Goal: Information Seeking & Learning: Learn about a topic

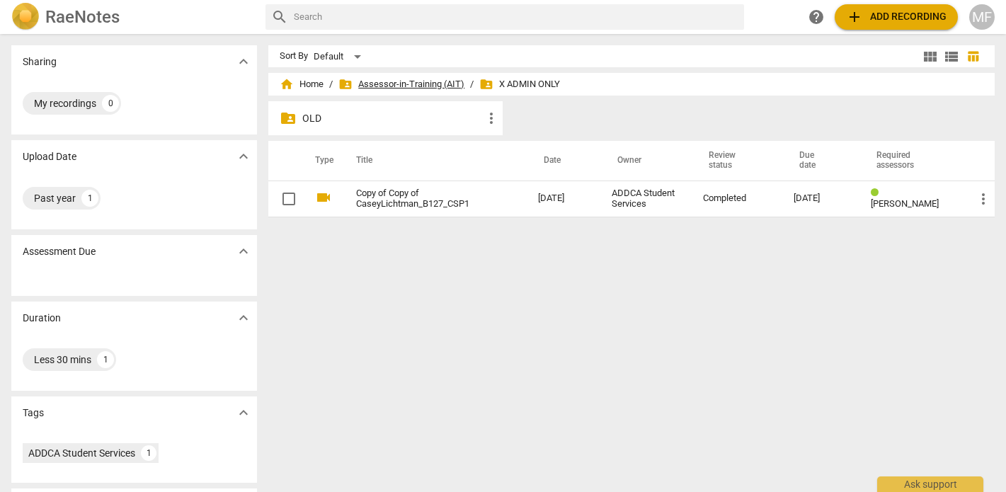
click at [395, 84] on span "folder_shared Assessor-in-Training (AIT)" at bounding box center [402, 84] width 126 height 14
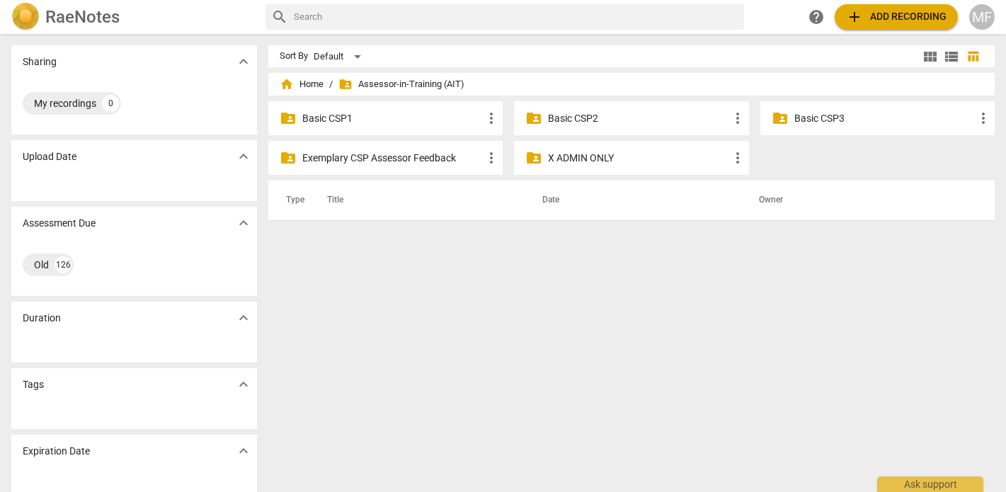
click at [390, 159] on p "Exemplary CSP Assessor Feedback" at bounding box center [392, 158] width 181 height 15
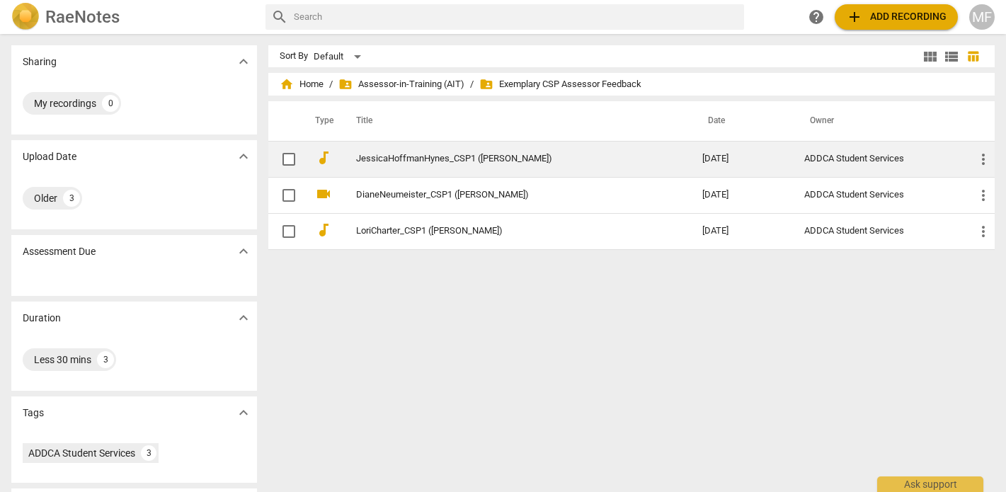
click at [437, 157] on link "JessicaHoffmanHynes_CSP1 ([PERSON_NAME])" at bounding box center [503, 159] width 295 height 11
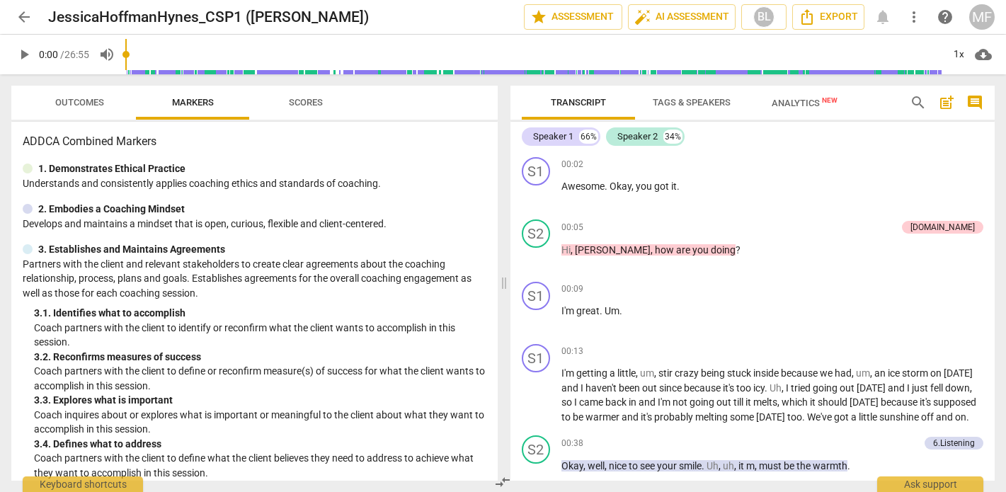
click at [74, 95] on span "Outcomes" at bounding box center [79, 102] width 83 height 19
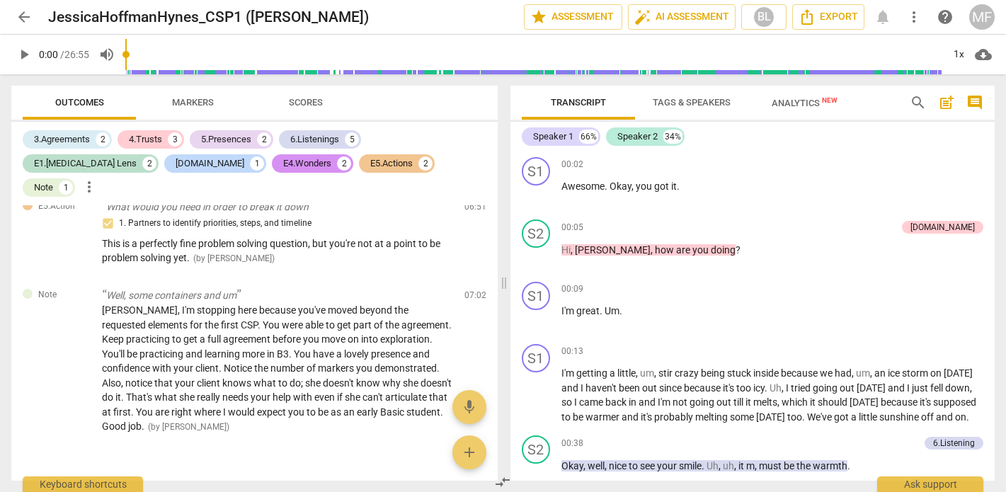
scroll to position [1724, 0]
click at [18, 22] on span "arrow_back" at bounding box center [24, 16] width 17 height 17
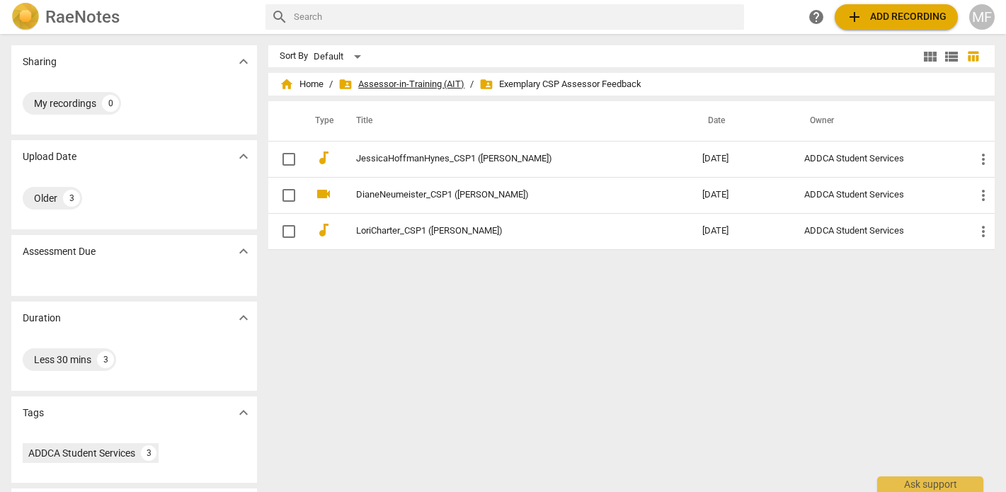
click at [424, 81] on span "folder_shared Assessor-in-Training (AIT)" at bounding box center [402, 84] width 126 height 14
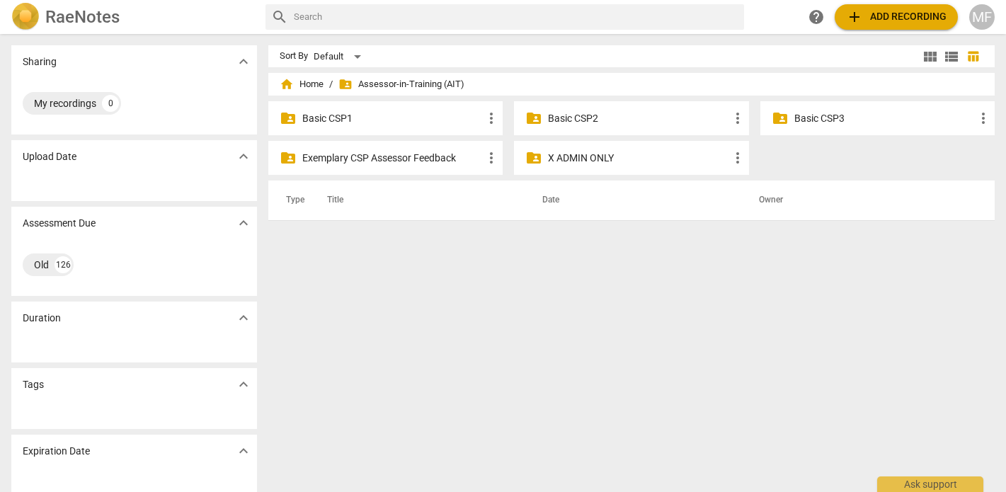
click at [621, 162] on p "X ADMIN ONLY" at bounding box center [638, 158] width 181 height 15
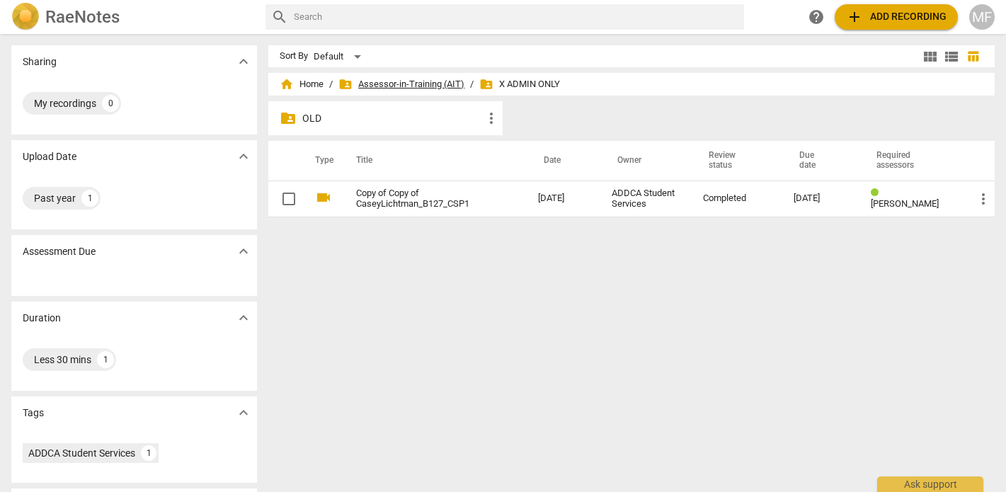
click at [403, 86] on span "folder_shared Assessor-in-Training (AIT)" at bounding box center [402, 84] width 126 height 14
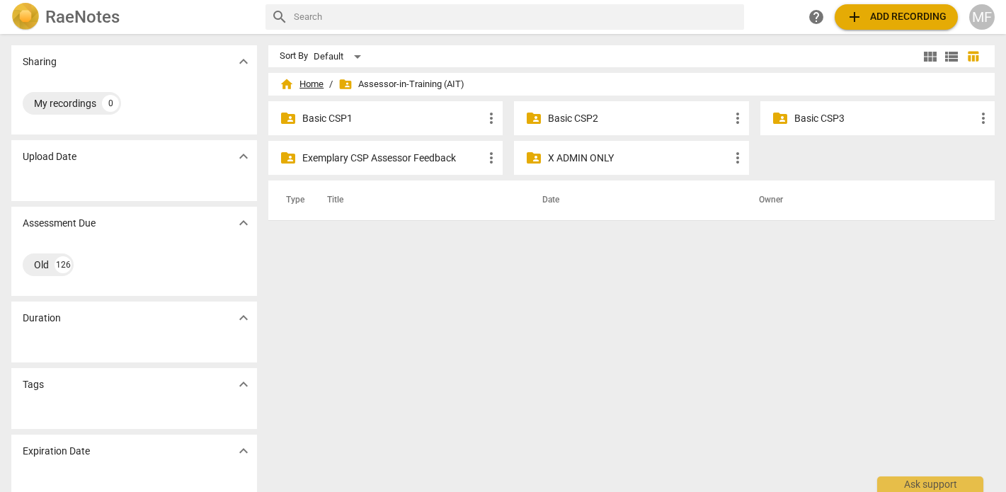
click at [301, 84] on span "home Home" at bounding box center [302, 84] width 44 height 14
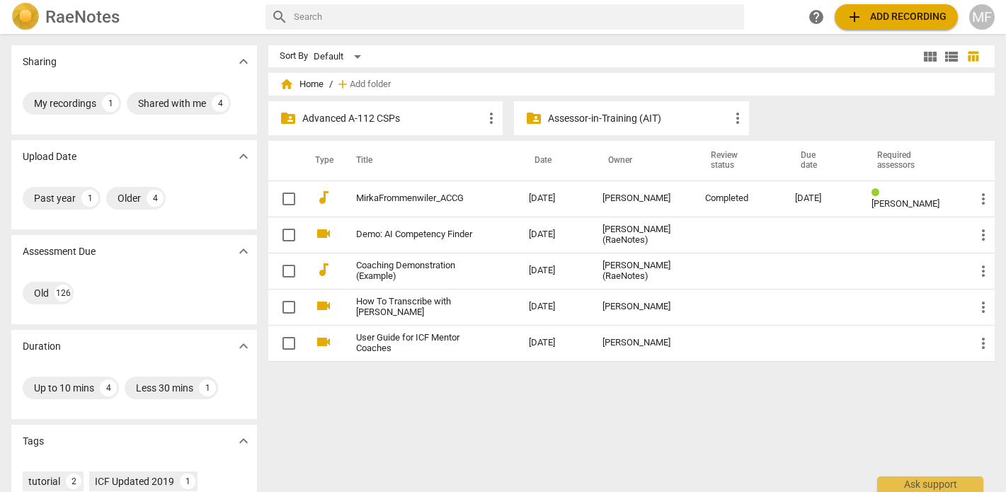
click at [623, 121] on p "Assessor-in-Training (AIT)" at bounding box center [638, 118] width 181 height 15
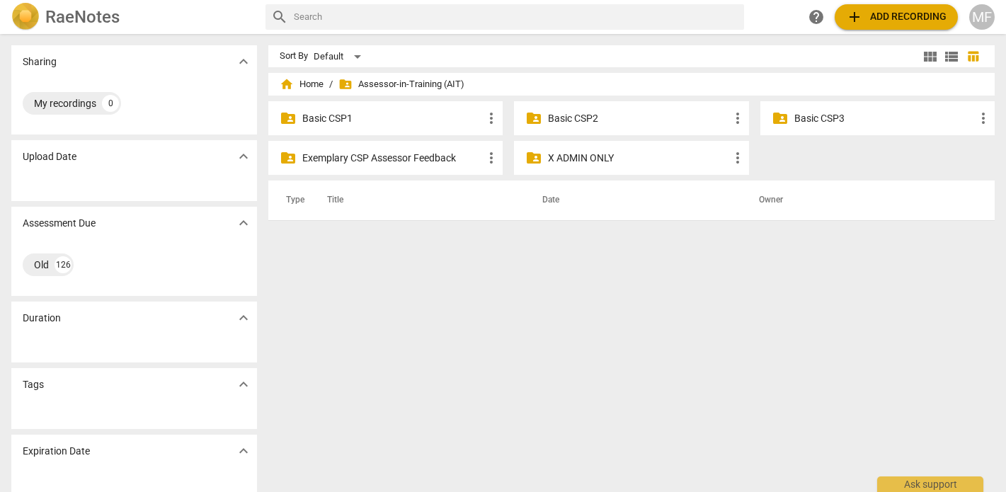
click at [461, 161] on p "Exemplary CSP Assessor Feedback" at bounding box center [392, 158] width 181 height 15
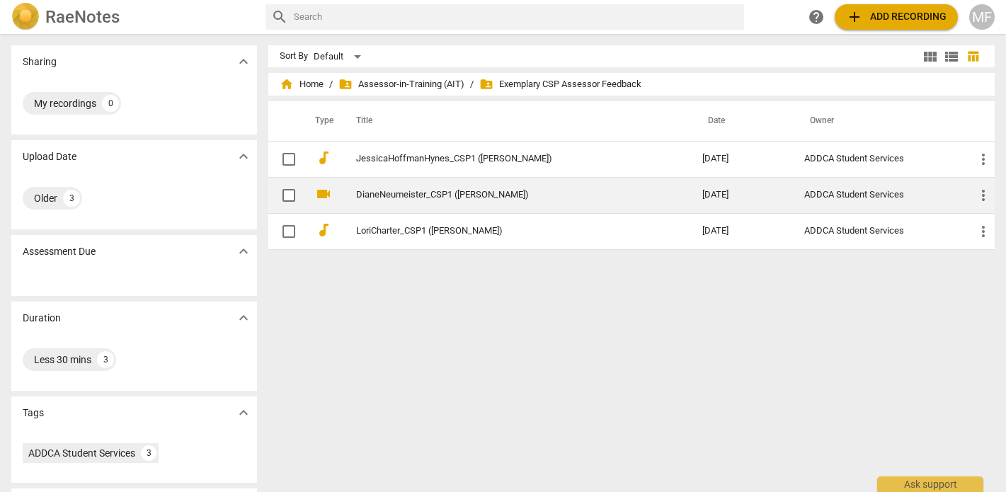
click at [451, 194] on link "DianeNeumeister_CSP1 (Barbara Luther)" at bounding box center [503, 195] width 295 height 11
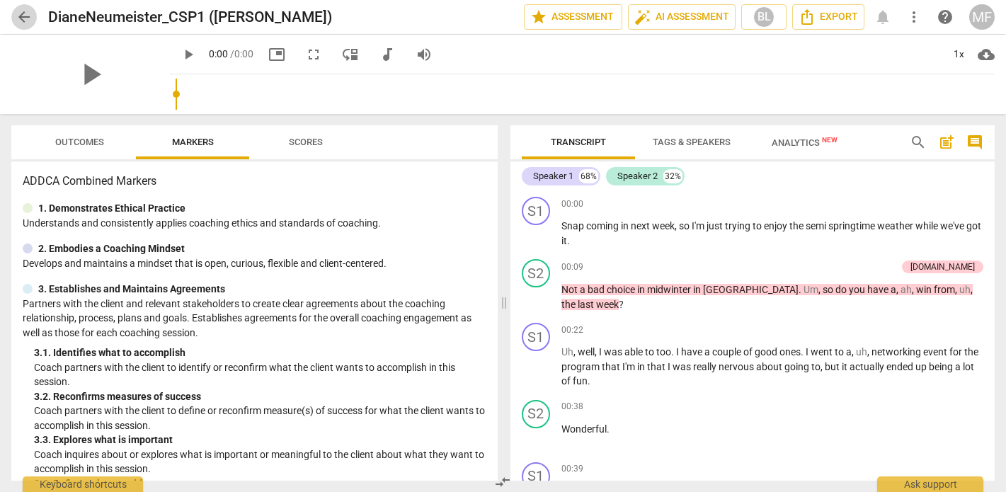
click at [28, 18] on span "arrow_back" at bounding box center [24, 16] width 17 height 17
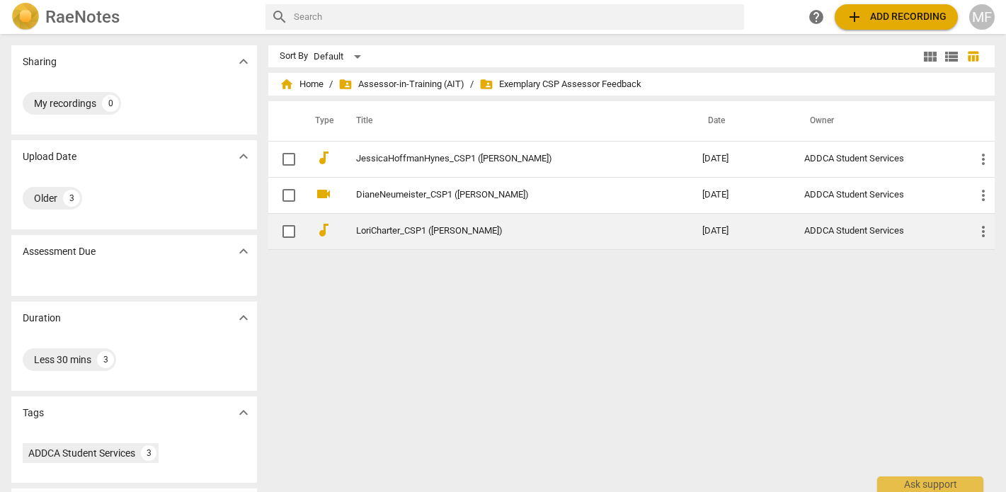
click at [450, 229] on link "LoriCharter_CSP1 (Barbara Luther)" at bounding box center [503, 231] width 295 height 11
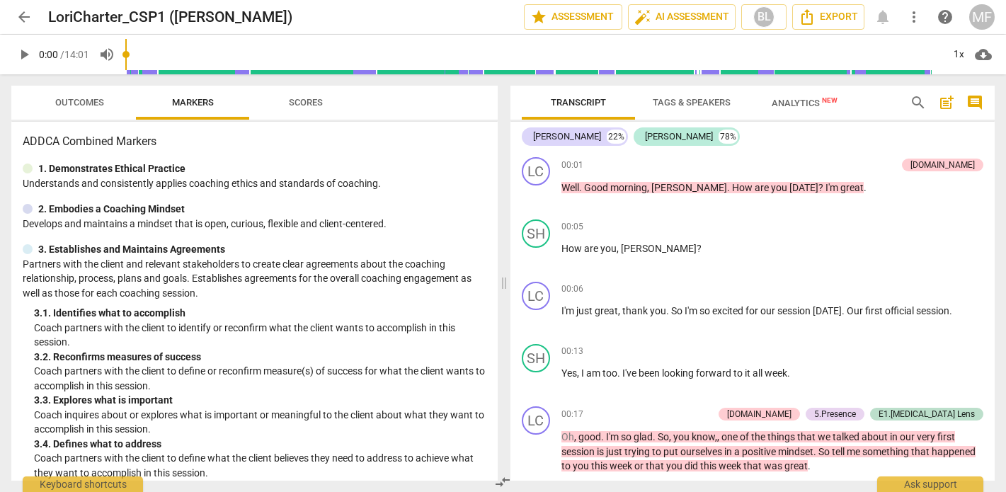
click at [19, 14] on span "arrow_back" at bounding box center [24, 16] width 17 height 17
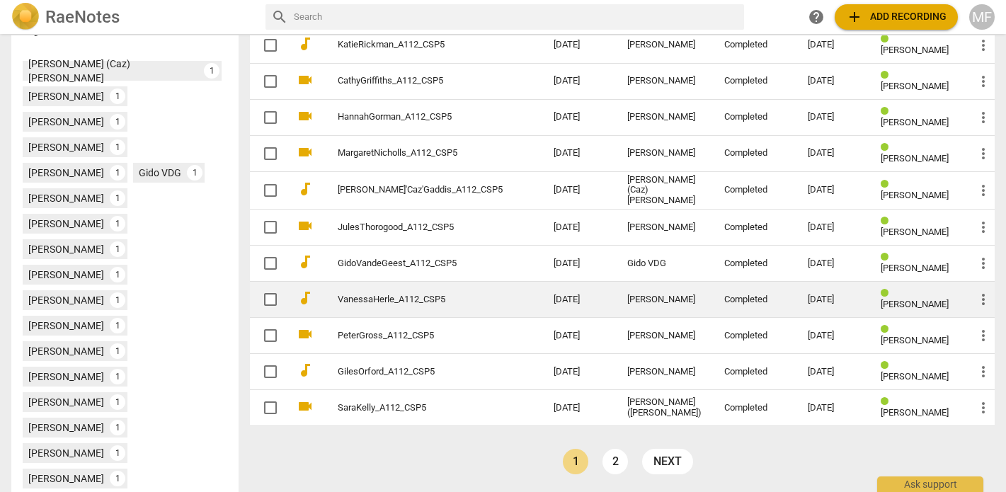
scroll to position [438, 0]
click at [555, 289] on td "[DATE]" at bounding box center [580, 301] width 74 height 36
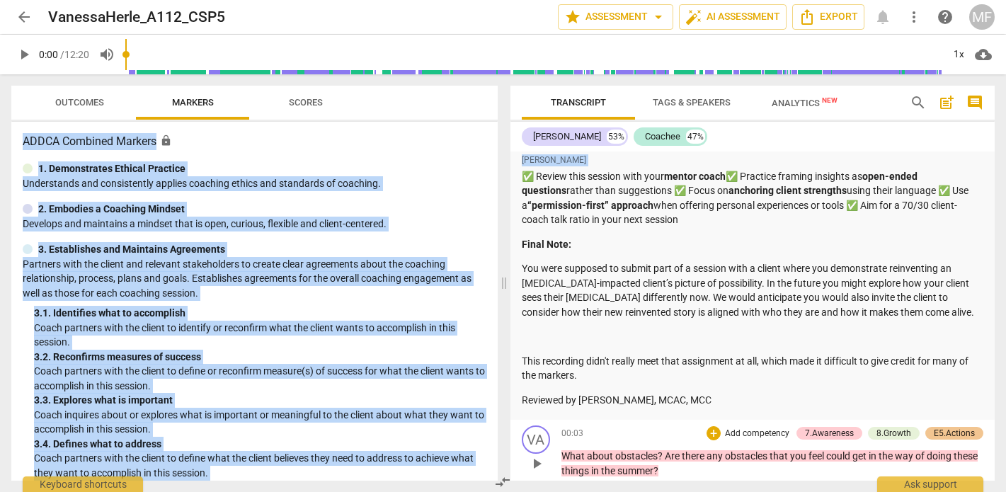
scroll to position [1016, 0]
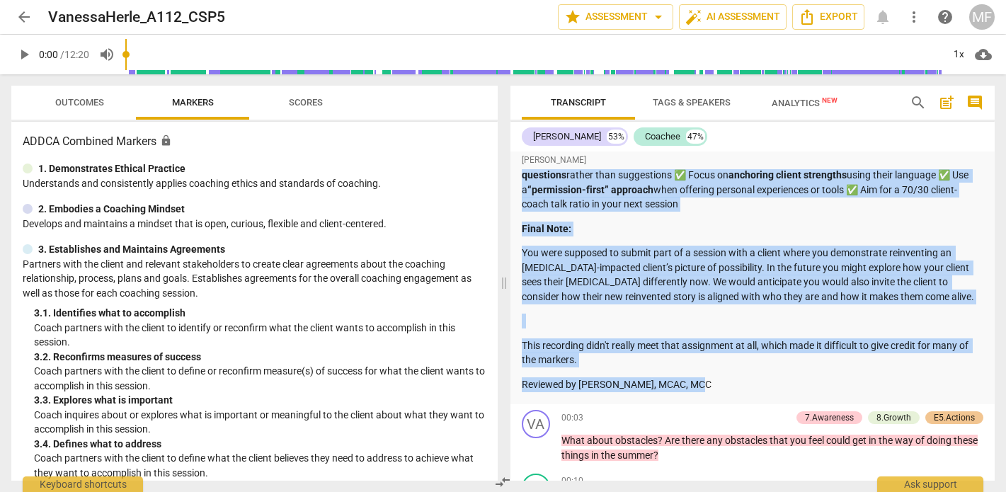
drag, startPoint x: 523, startPoint y: 234, endPoint x: 763, endPoint y: 370, distance: 275.3
copy div "Loremip Dolorsitamet: Con’ad elitsed do eiusm t incidi, utlabor etdol—mag A eni…"
click at [23, 21] on span "arrow_back" at bounding box center [24, 16] width 17 height 17
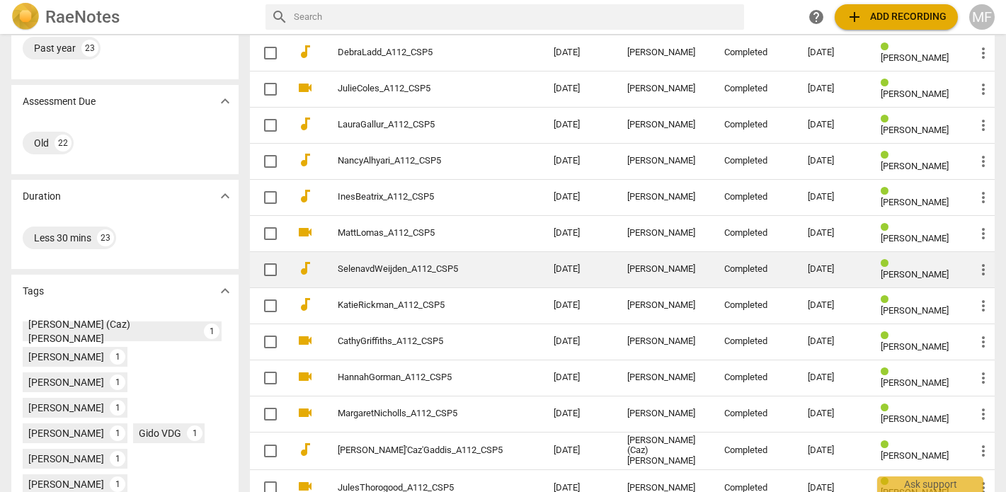
scroll to position [225, 0]
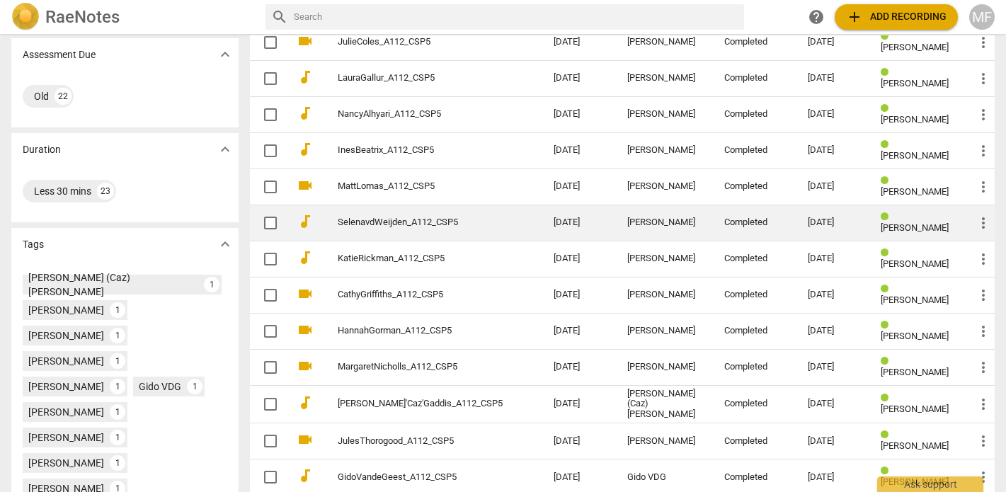
click at [537, 230] on td "SelenavdWeijden_A112_CSP5" at bounding box center [432, 223] width 222 height 36
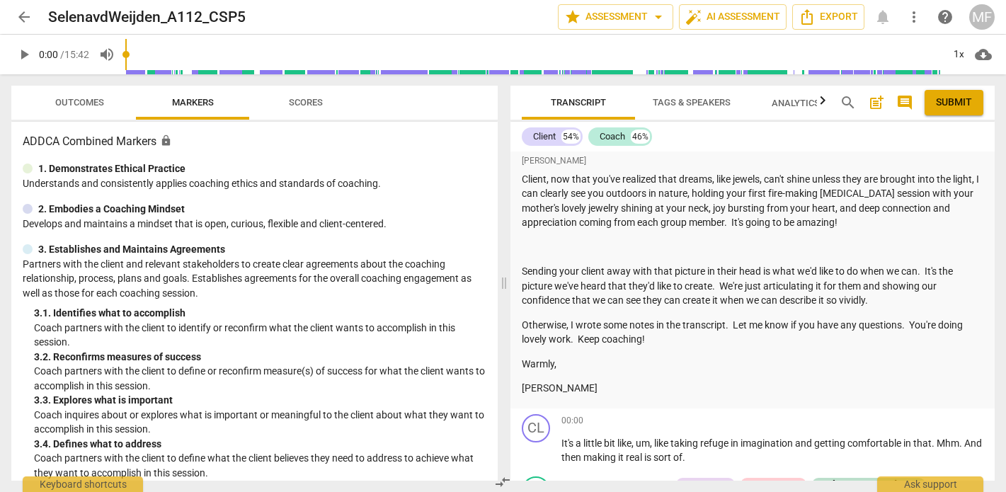
scroll to position [516, 0]
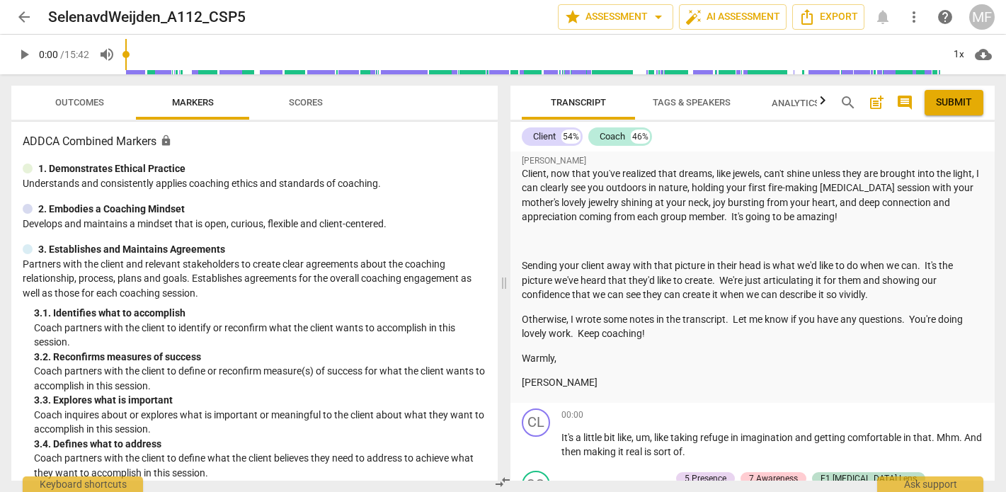
click at [84, 108] on span "Outcomes" at bounding box center [79, 102] width 83 height 19
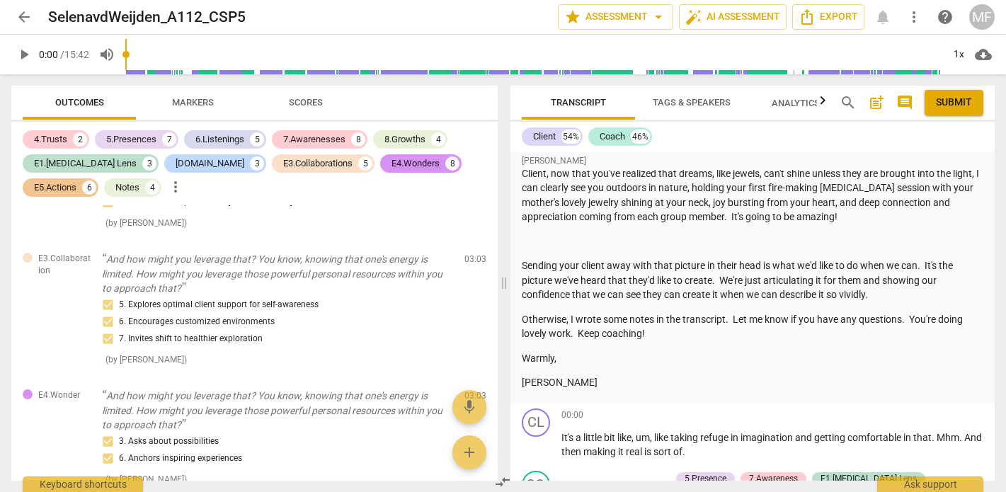
scroll to position [2964, 0]
